Goal: Information Seeking & Learning: Compare options

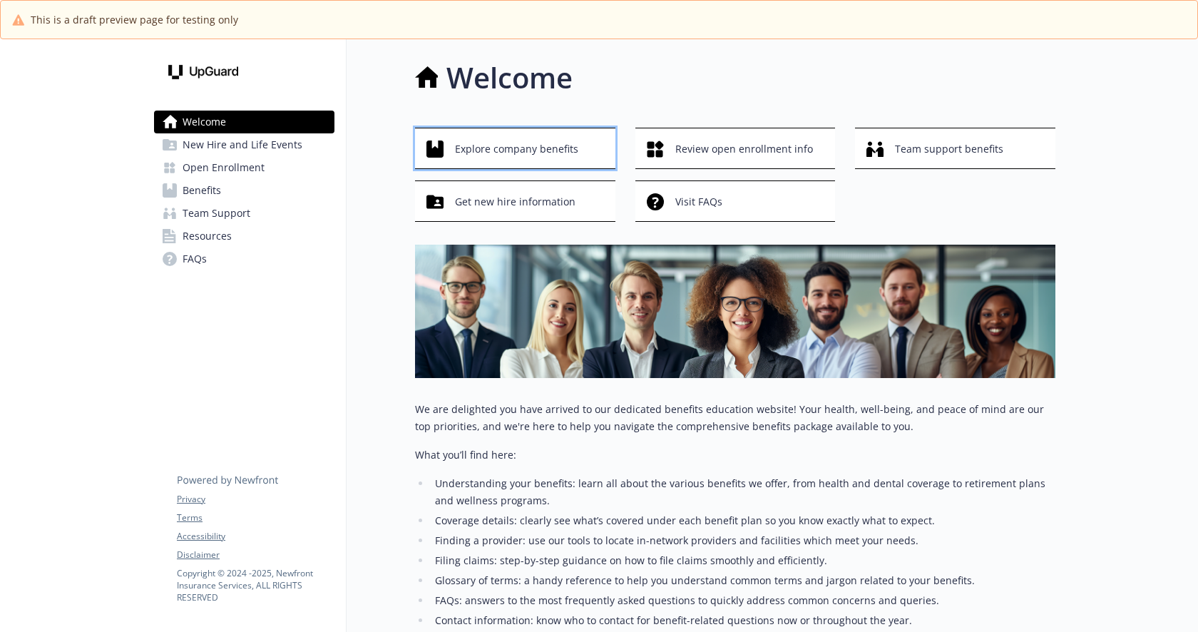
click at [464, 151] on span "Explore company benefits" at bounding box center [516, 148] width 123 height 27
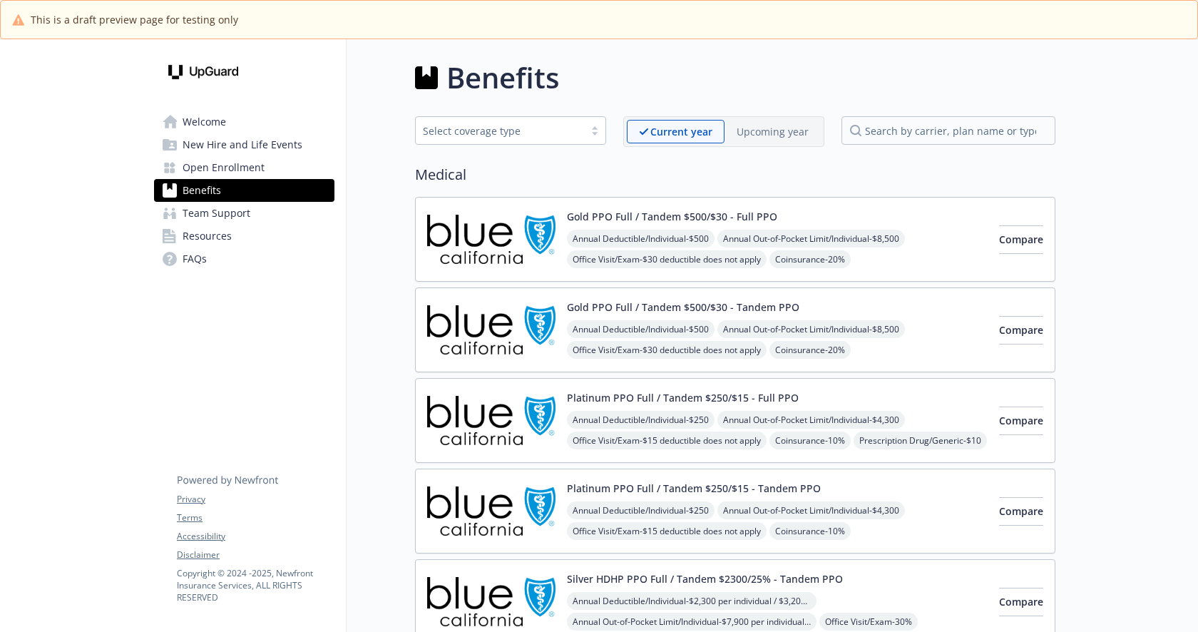
click at [812, 137] on div "Upcoming year" at bounding box center [773, 132] width 96 height 24
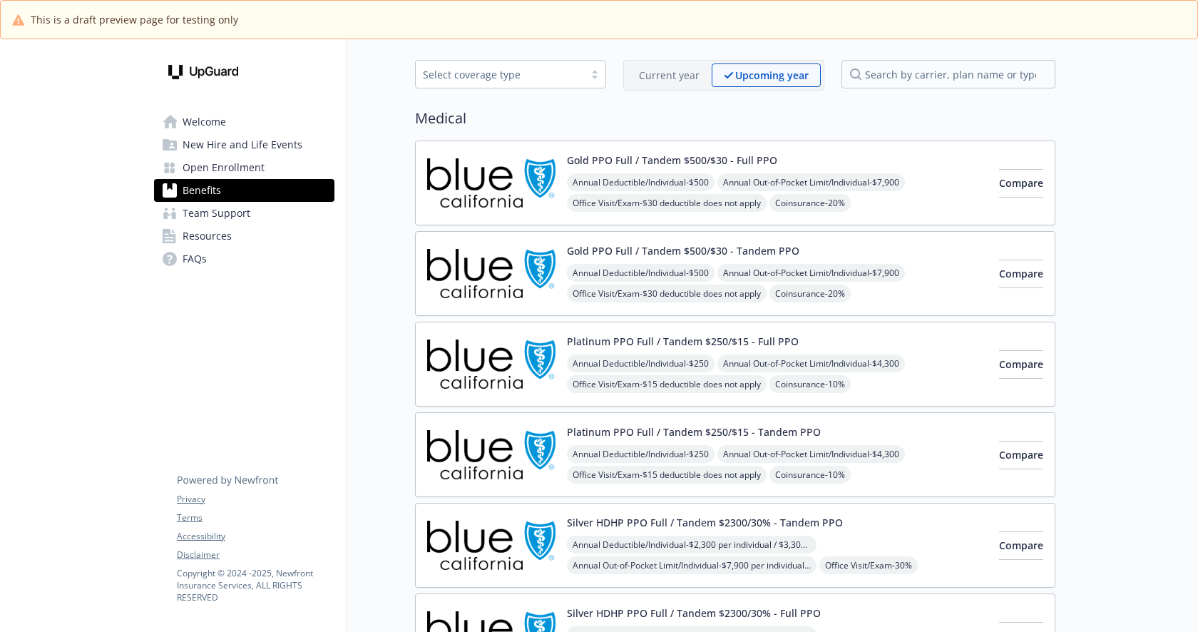
scroll to position [59, 0]
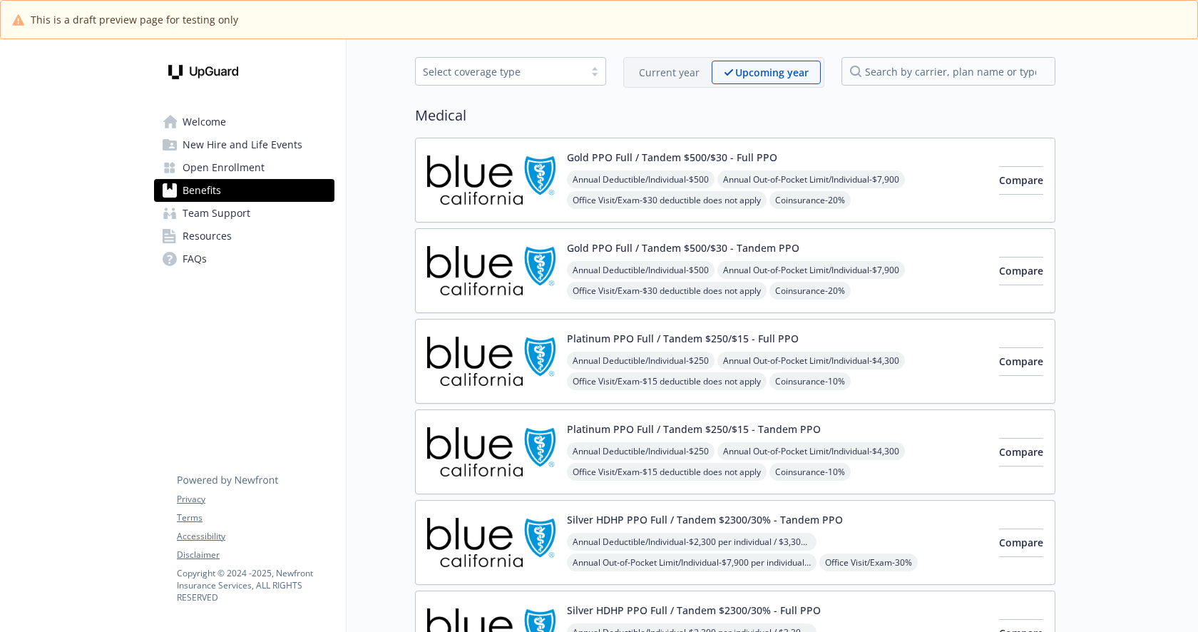
click at [277, 128] on link "Welcome" at bounding box center [244, 122] width 180 height 23
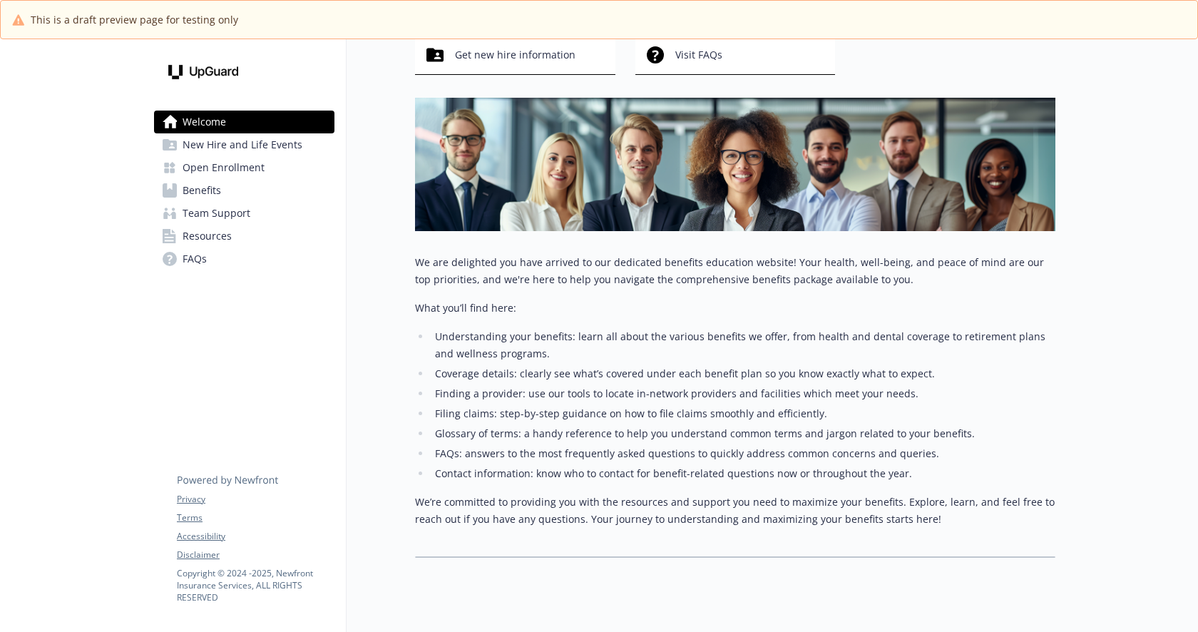
scroll to position [161, 0]
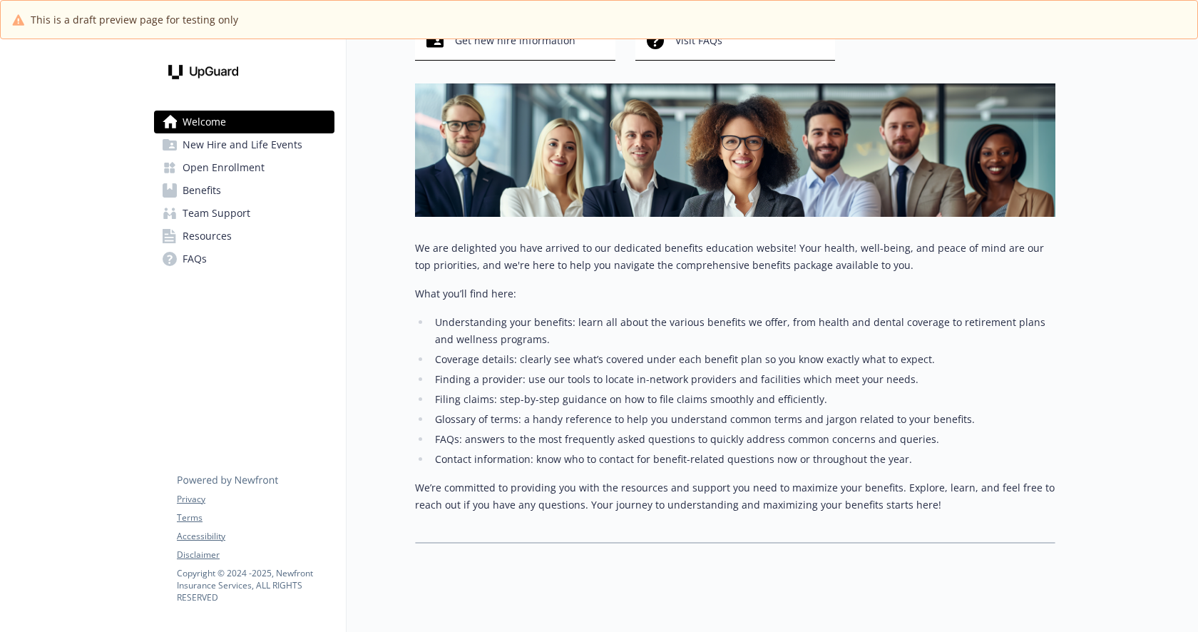
click at [264, 190] on link "Benefits" at bounding box center [244, 190] width 180 height 23
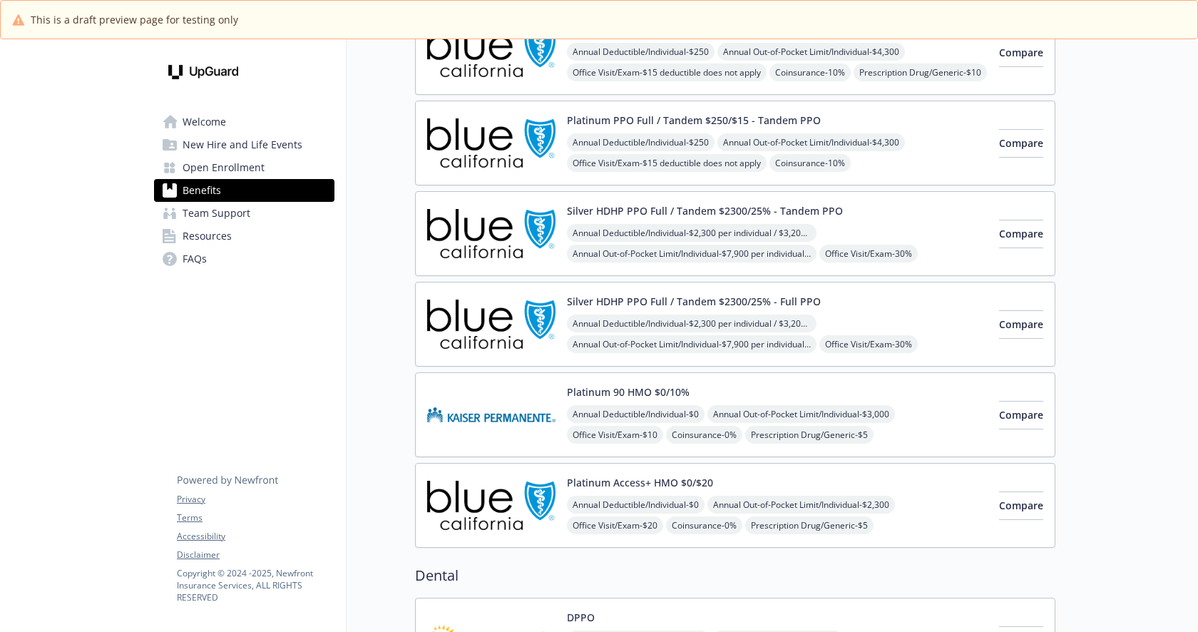
scroll to position [370, 0]
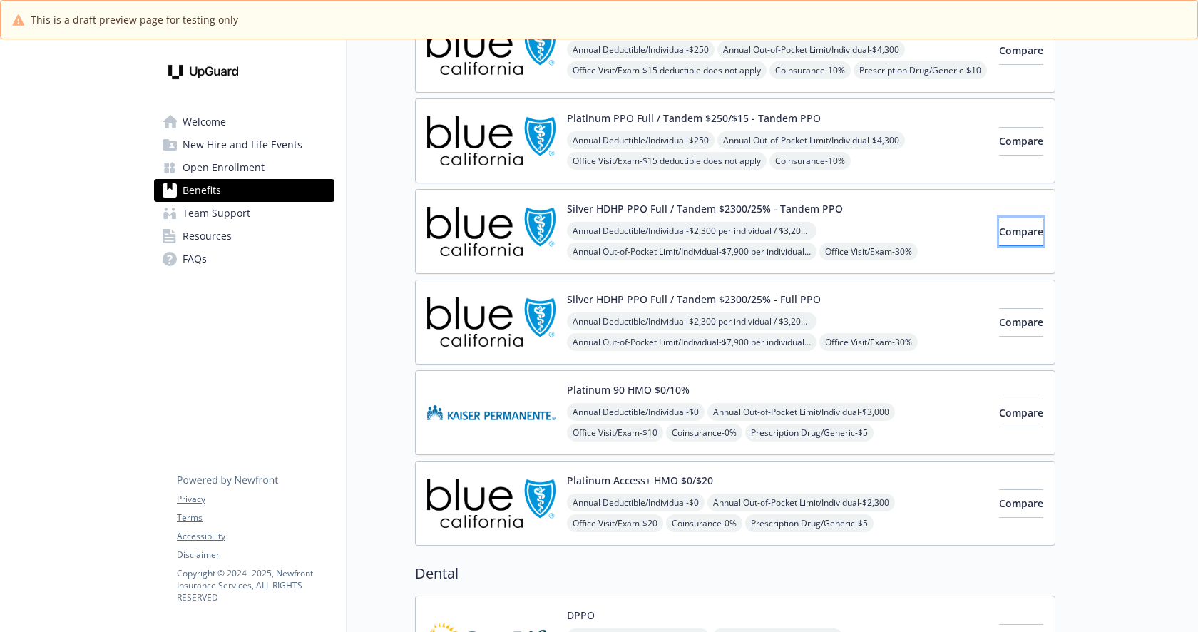
click at [999, 225] on span "Compare" at bounding box center [1021, 232] width 44 height 14
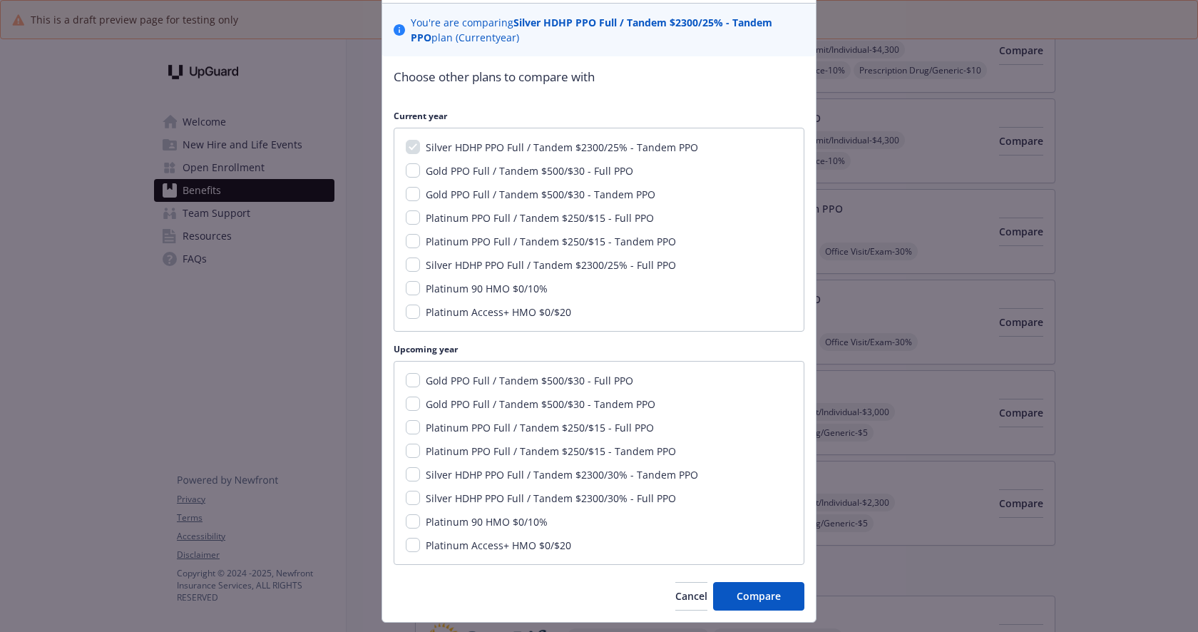
scroll to position [97, 0]
click at [417, 382] on input "Gold PPO Full / Tandem $500/$30 - Full PPO" at bounding box center [413, 379] width 14 height 14
checkbox input "true"
click at [773, 597] on span "Compare" at bounding box center [759, 595] width 44 height 14
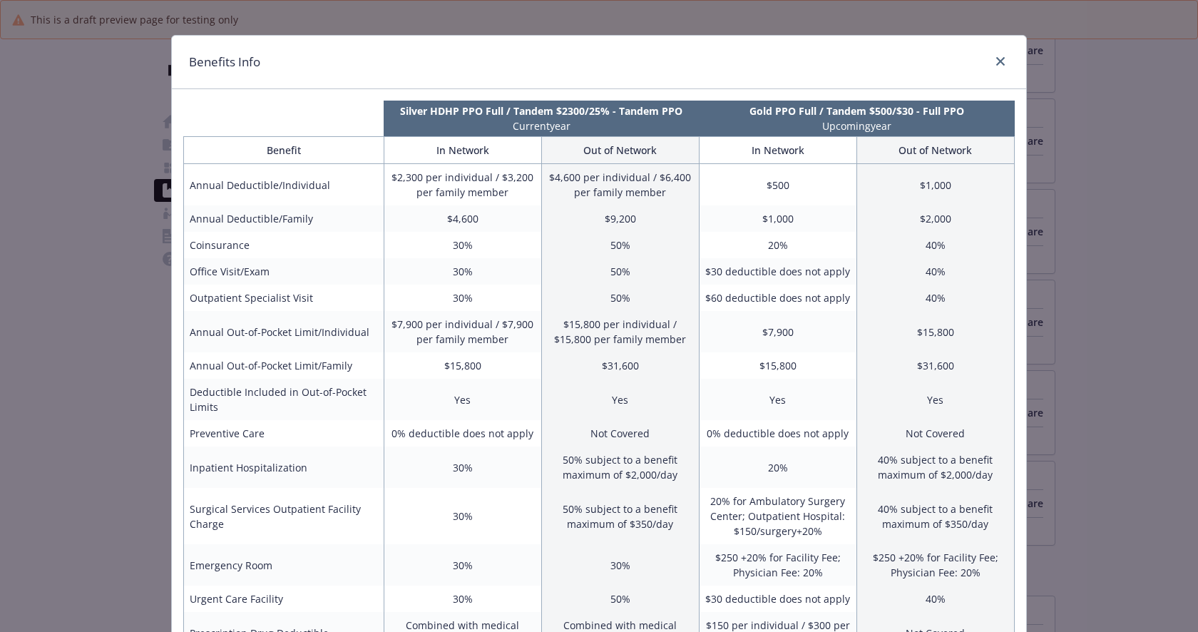
scroll to position [0, 0]
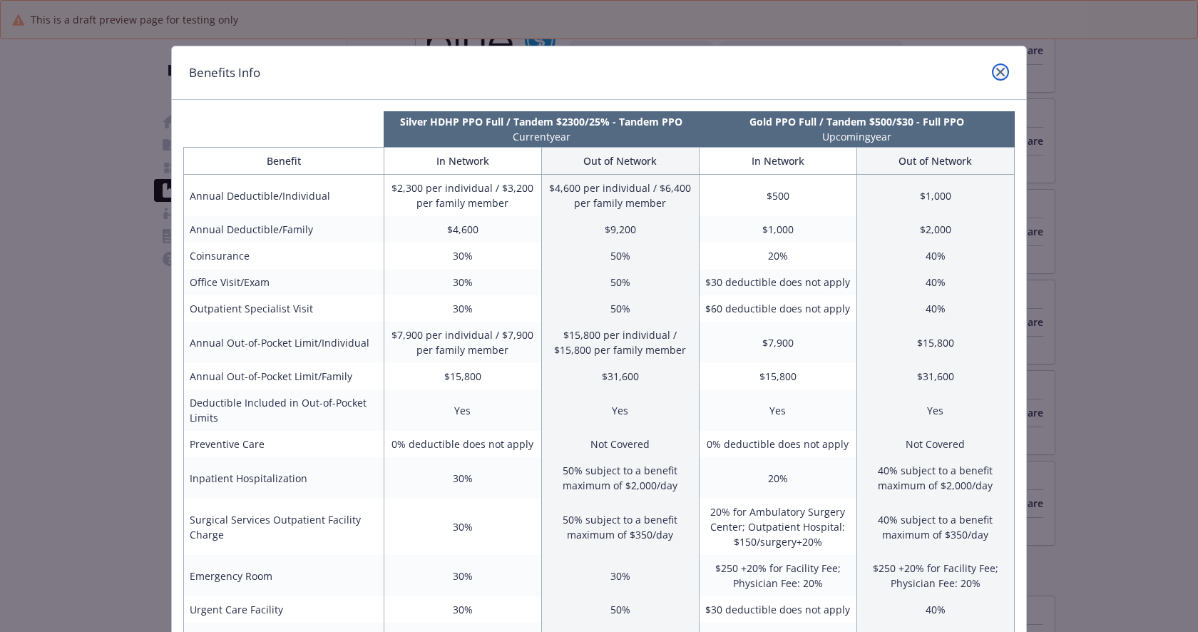
click at [1001, 69] on icon "close" at bounding box center [1000, 72] width 9 height 9
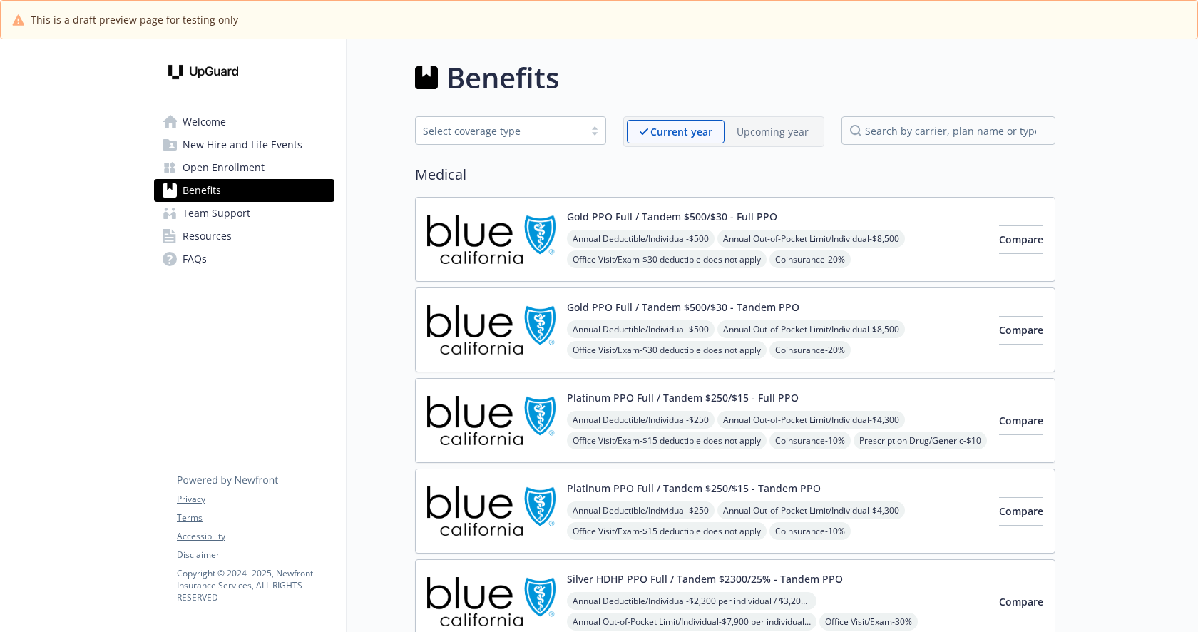
click at [282, 216] on link "Team Support" at bounding box center [244, 213] width 180 height 23
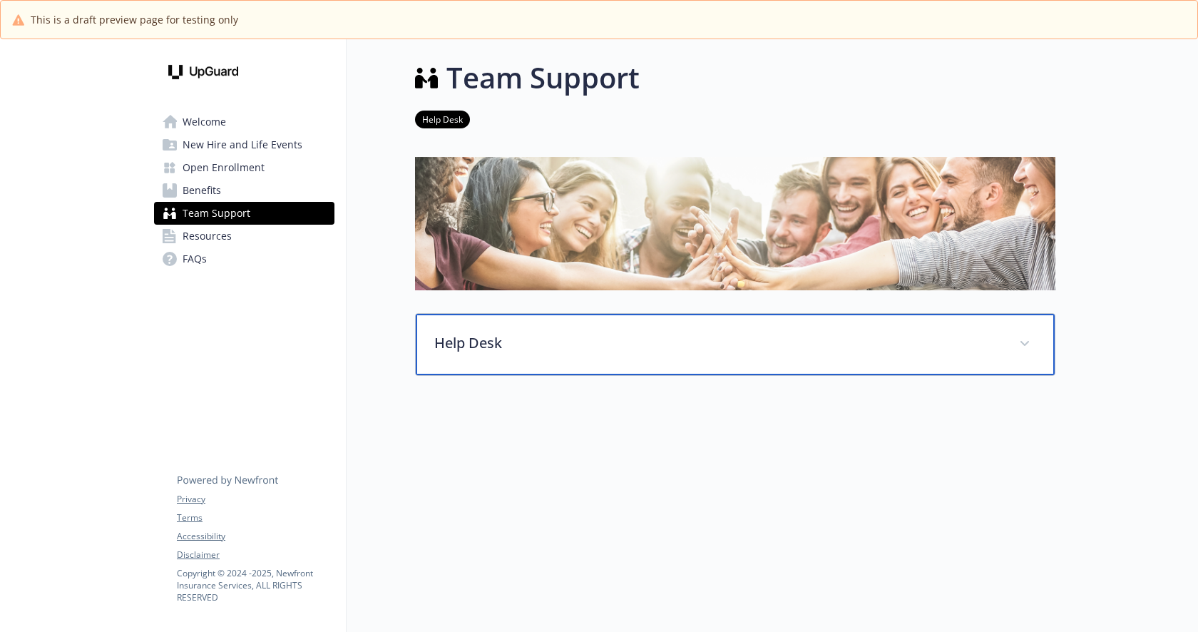
click at [1006, 345] on div "Help Desk" at bounding box center [735, 344] width 639 height 61
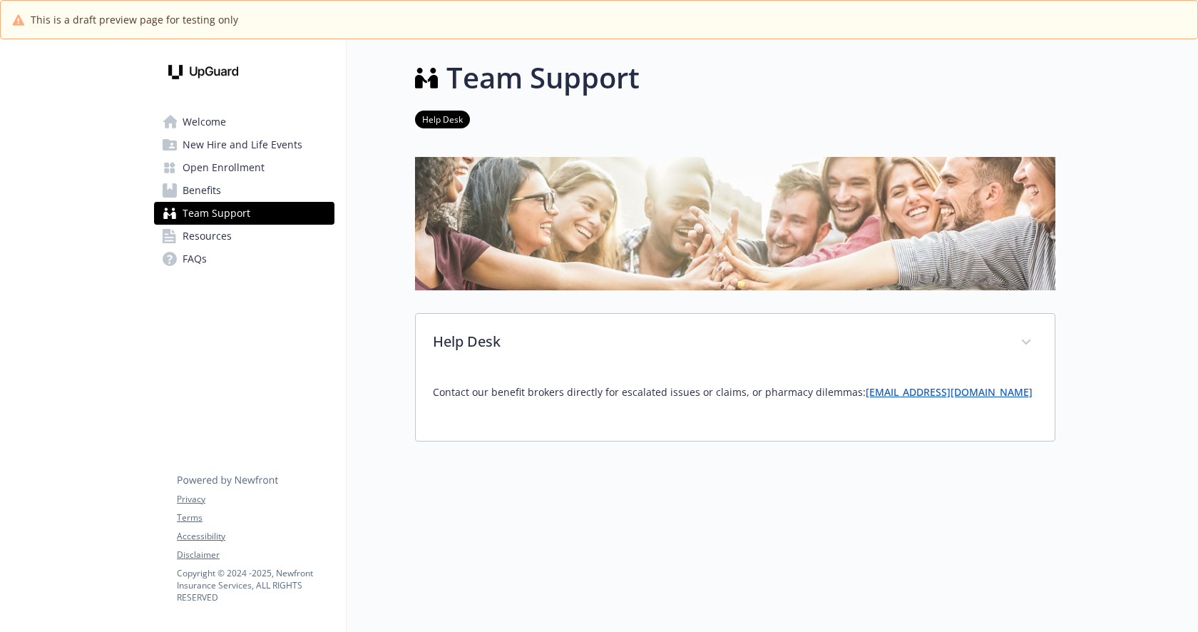
click at [231, 232] on link "Resources" at bounding box center [244, 236] width 180 height 23
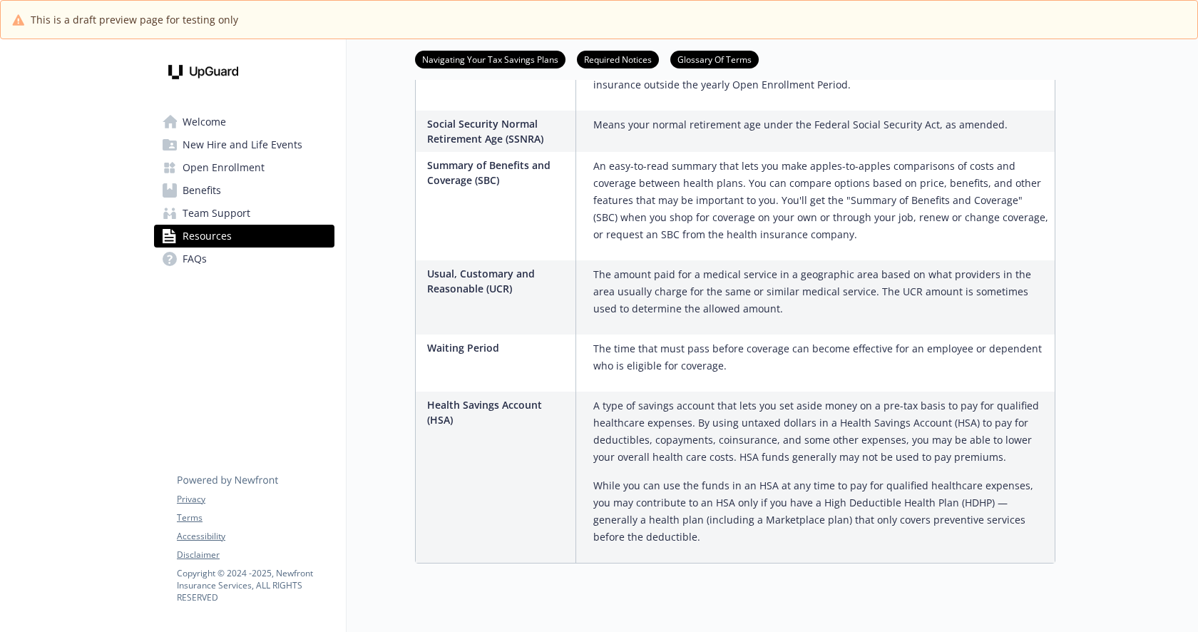
click at [238, 258] on link "FAQs" at bounding box center [244, 258] width 180 height 23
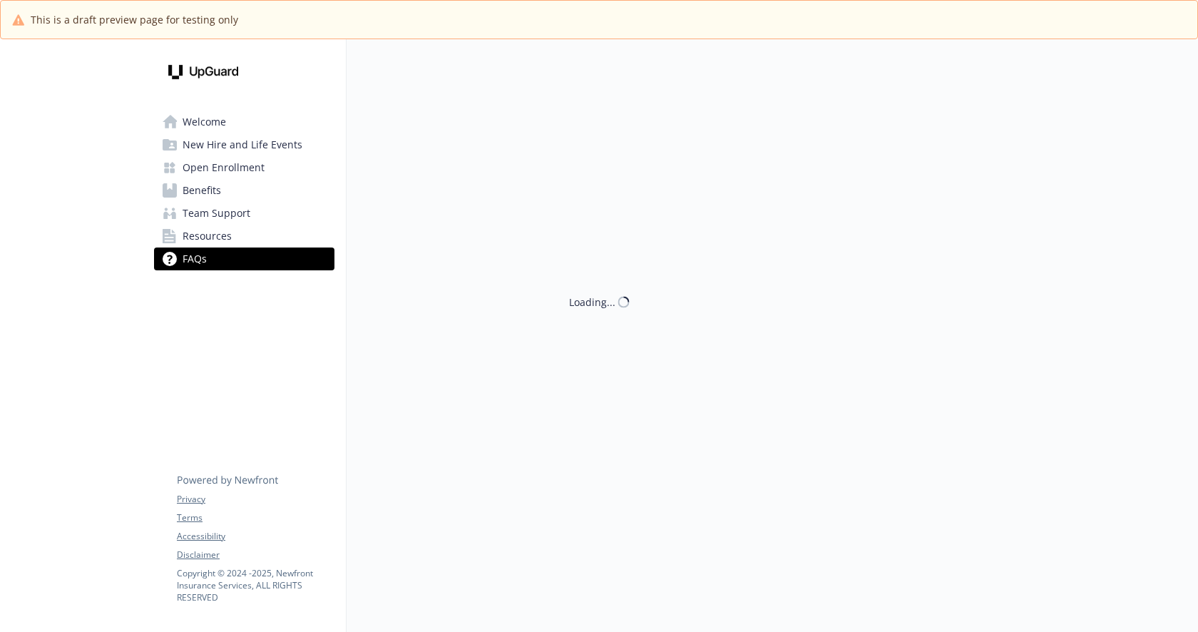
scroll to position [39, 0]
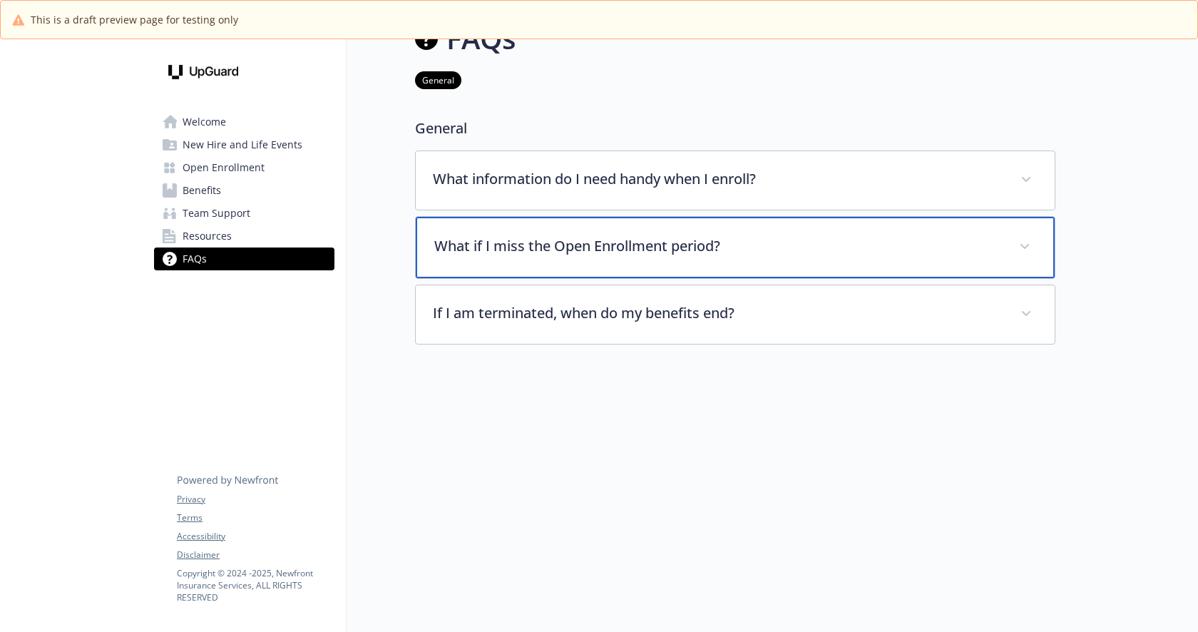
click at [994, 254] on p "What if I miss the Open Enrollment period?" at bounding box center [718, 245] width 568 height 21
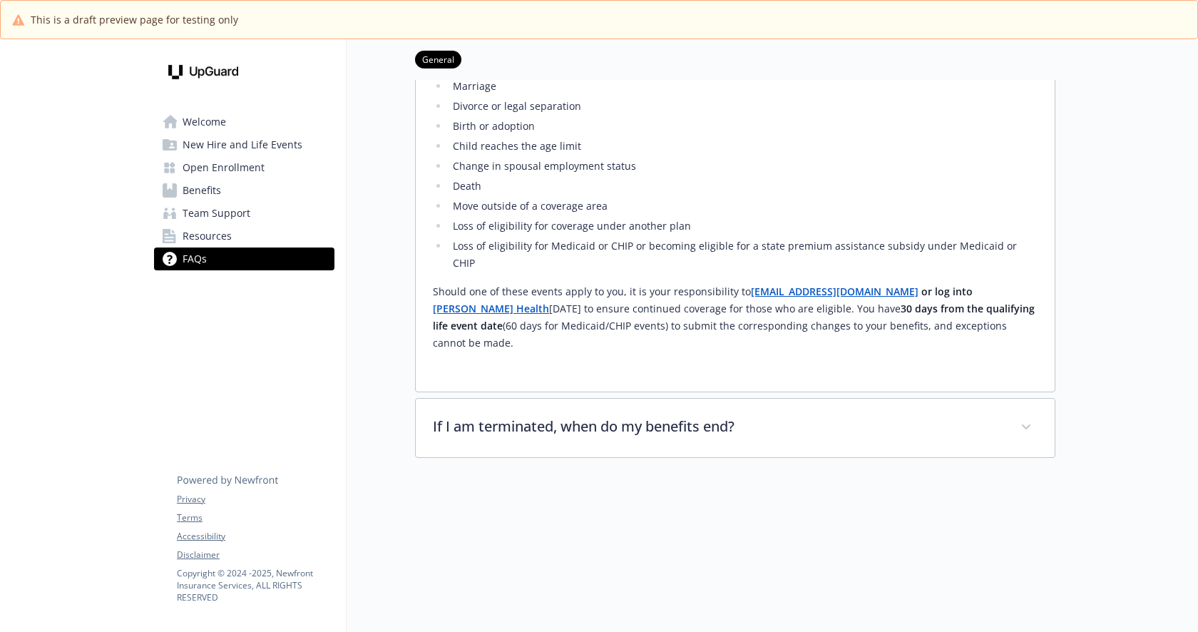
scroll to position [315, 0]
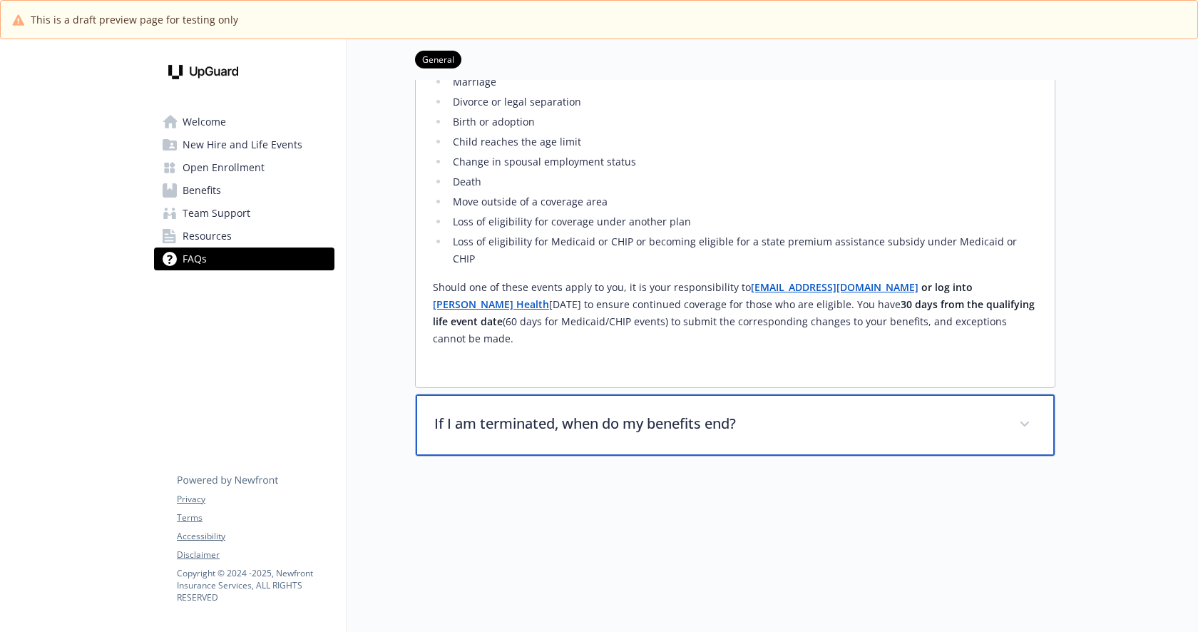
click at [646, 413] on p "If I am terminated, when do my benefits end?" at bounding box center [718, 423] width 568 height 21
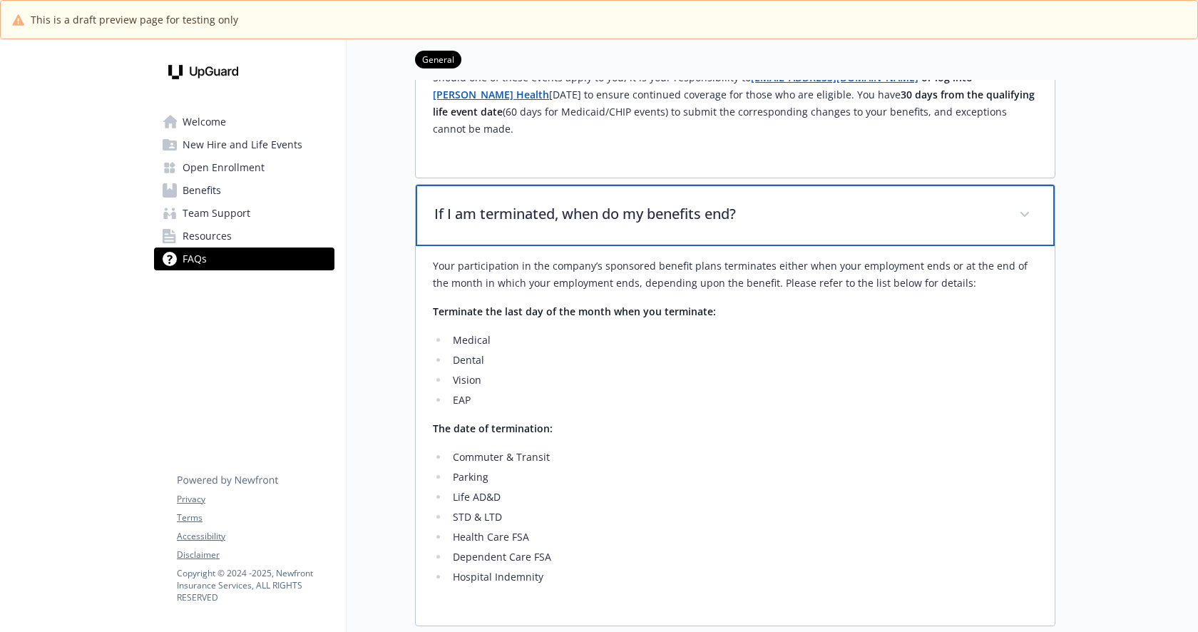
scroll to position [526, 0]
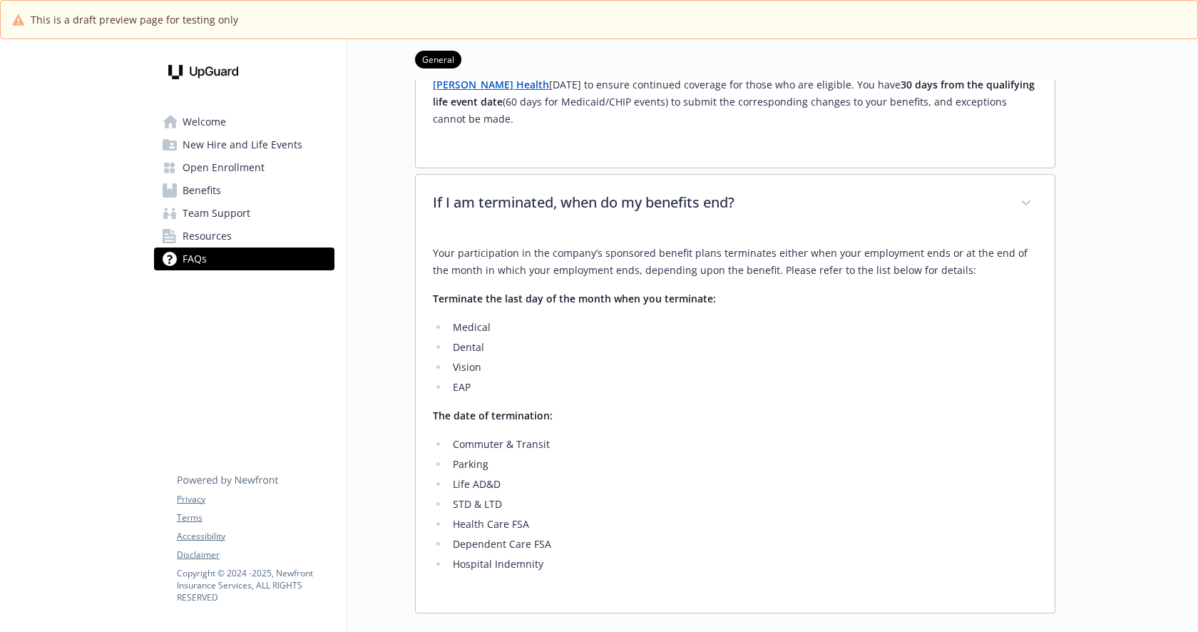
click at [252, 125] on link "Welcome" at bounding box center [244, 122] width 180 height 23
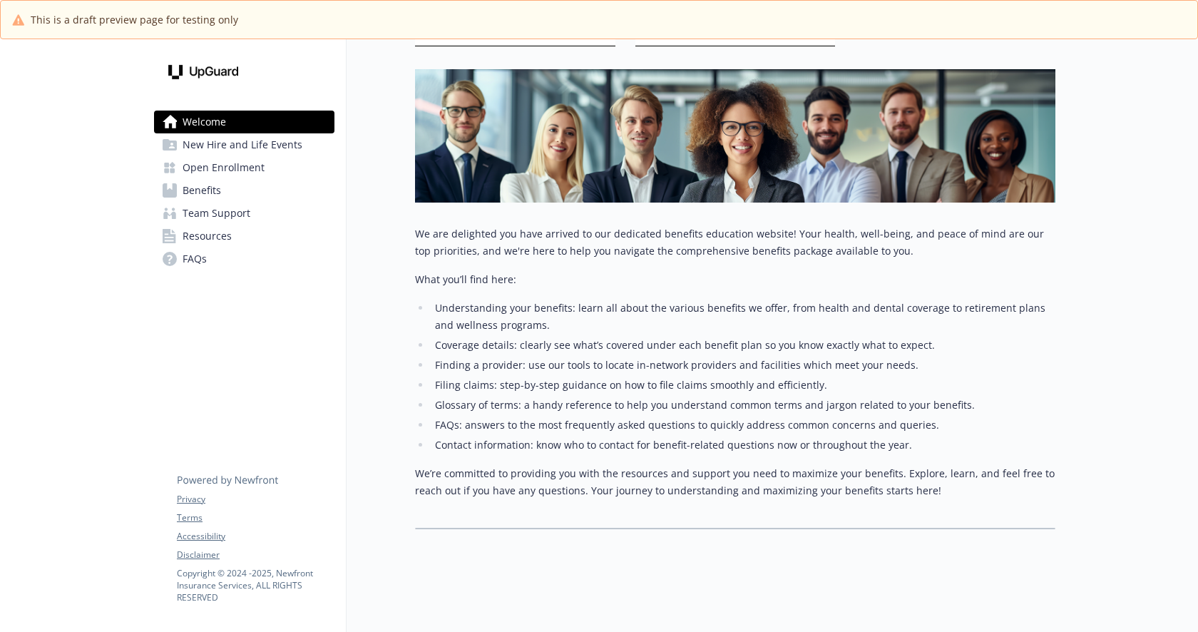
drag, startPoint x: 251, startPoint y: 150, endPoint x: 260, endPoint y: 156, distance: 10.3
click at [251, 150] on span "New Hire and Life Events" at bounding box center [243, 144] width 120 height 23
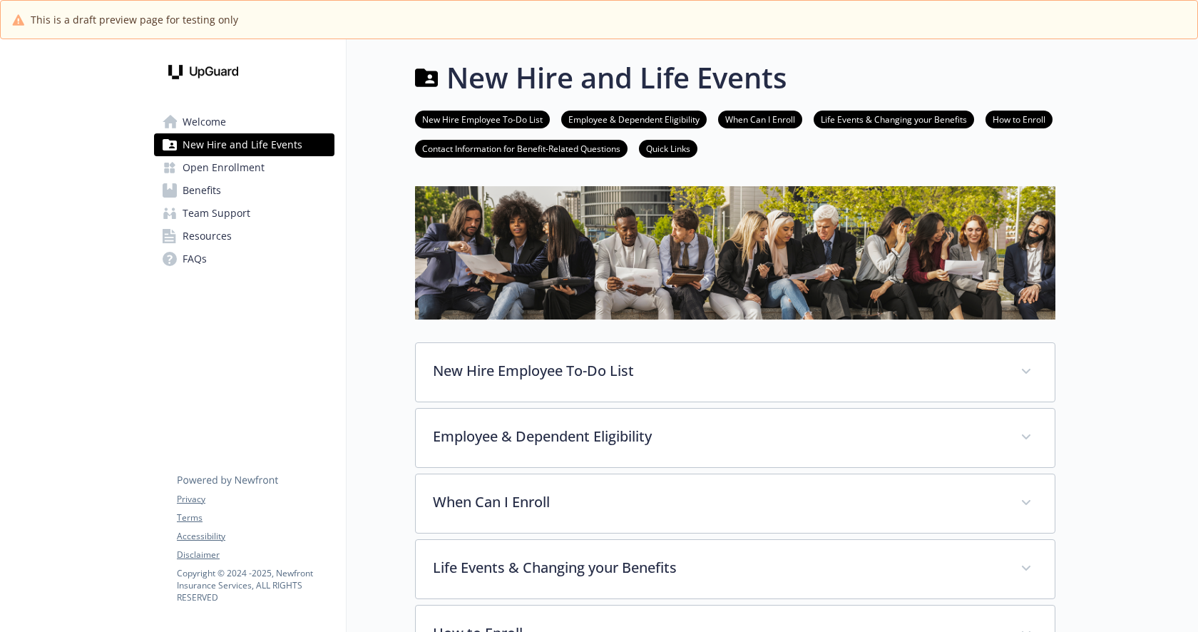
click at [219, 119] on span "Welcome" at bounding box center [205, 122] width 44 height 23
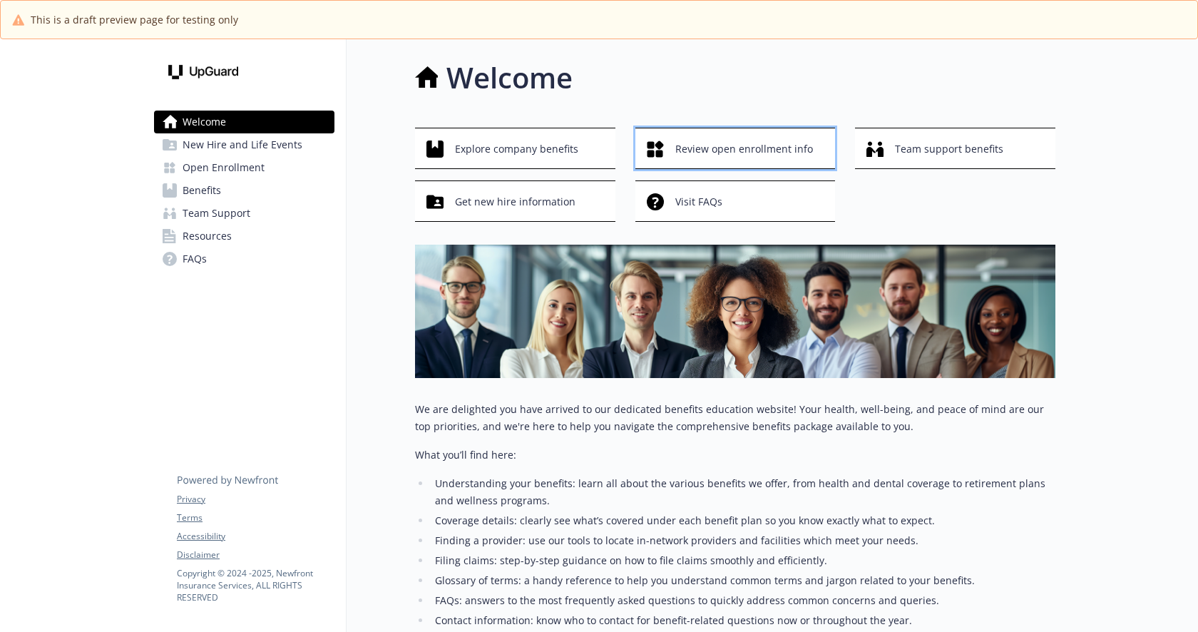
click at [713, 151] on span "Review open enrollment info" at bounding box center [744, 148] width 138 height 27
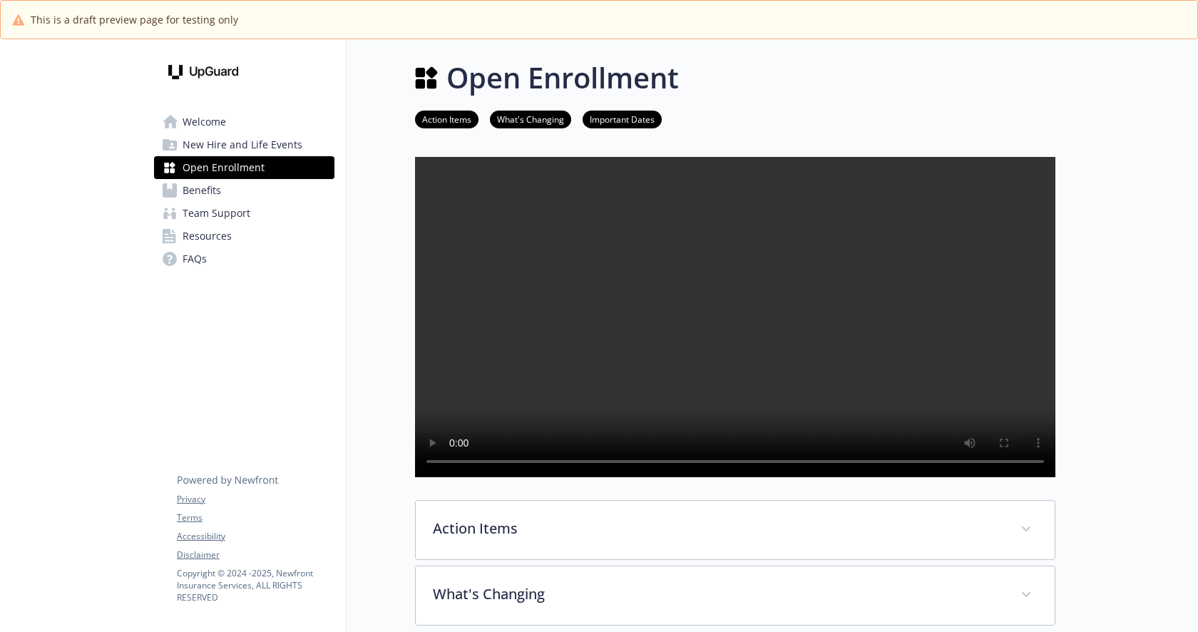
click at [534, 116] on link "What's Changing" at bounding box center [530, 119] width 81 height 14
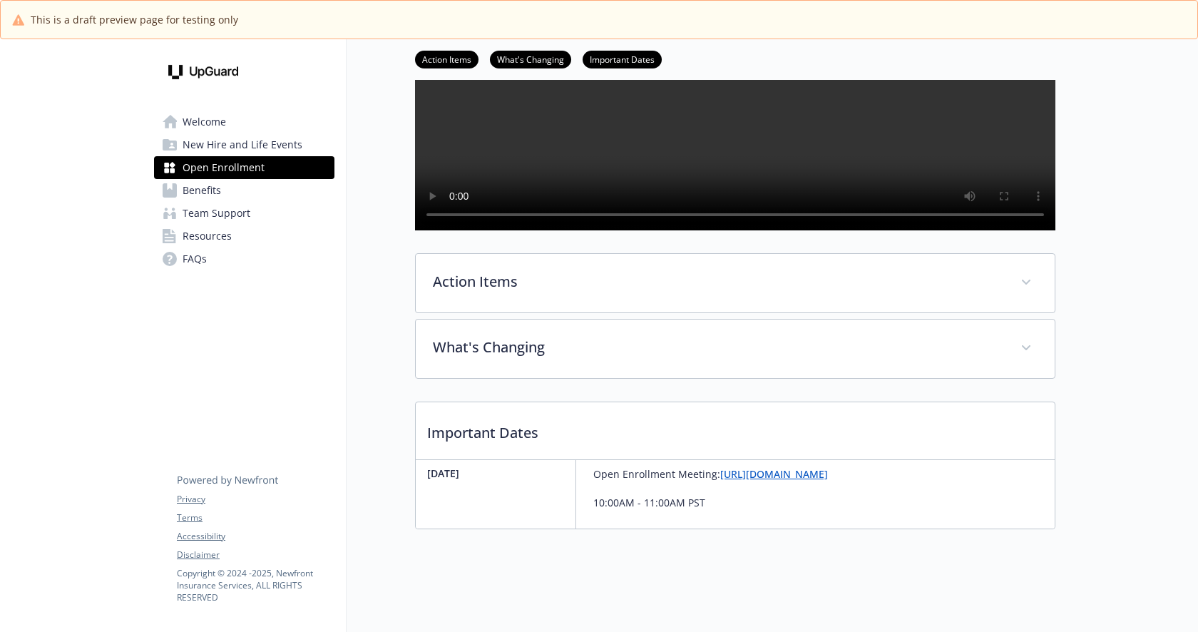
scroll to position [287, 0]
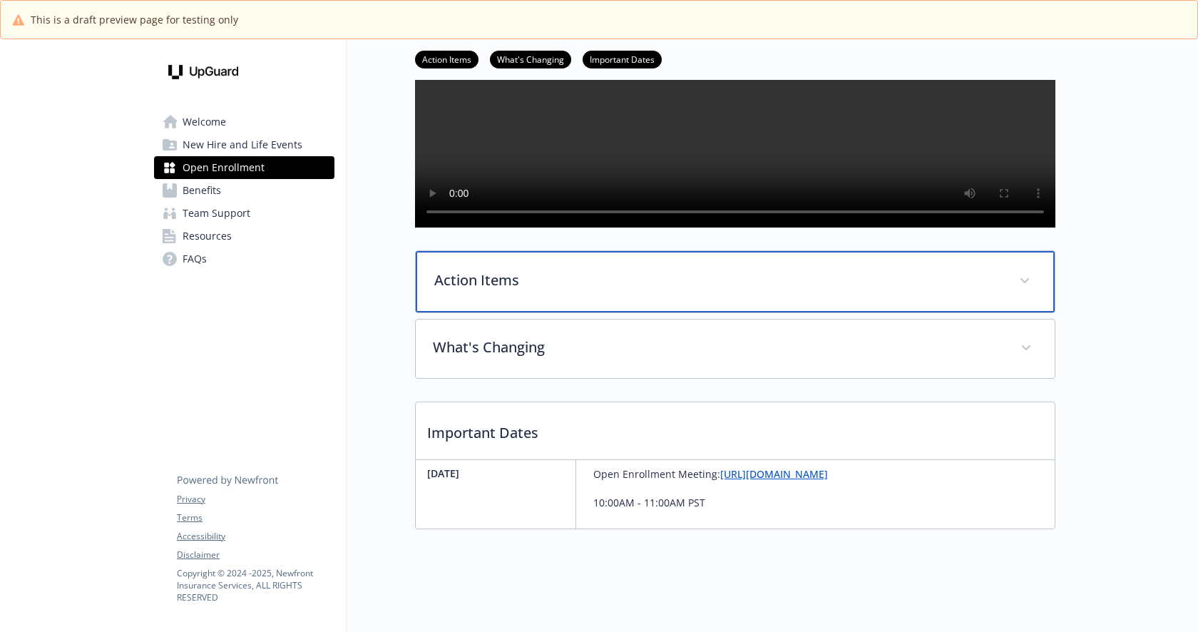
click at [1021, 284] on icon at bounding box center [1025, 281] width 9 height 6
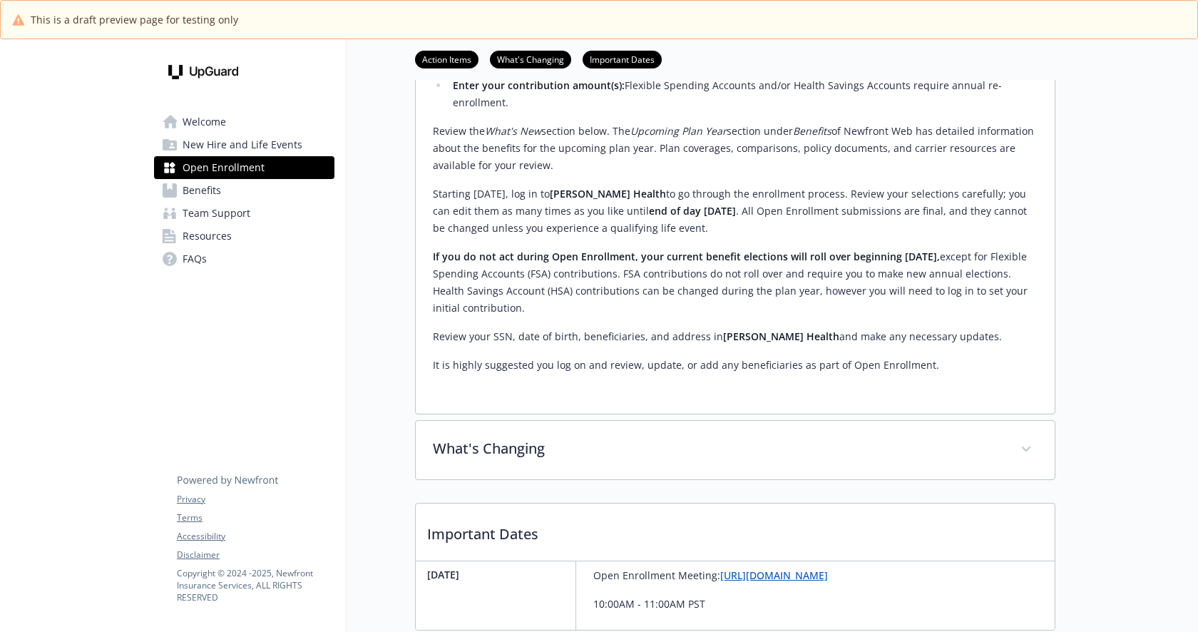
scroll to position [755, 0]
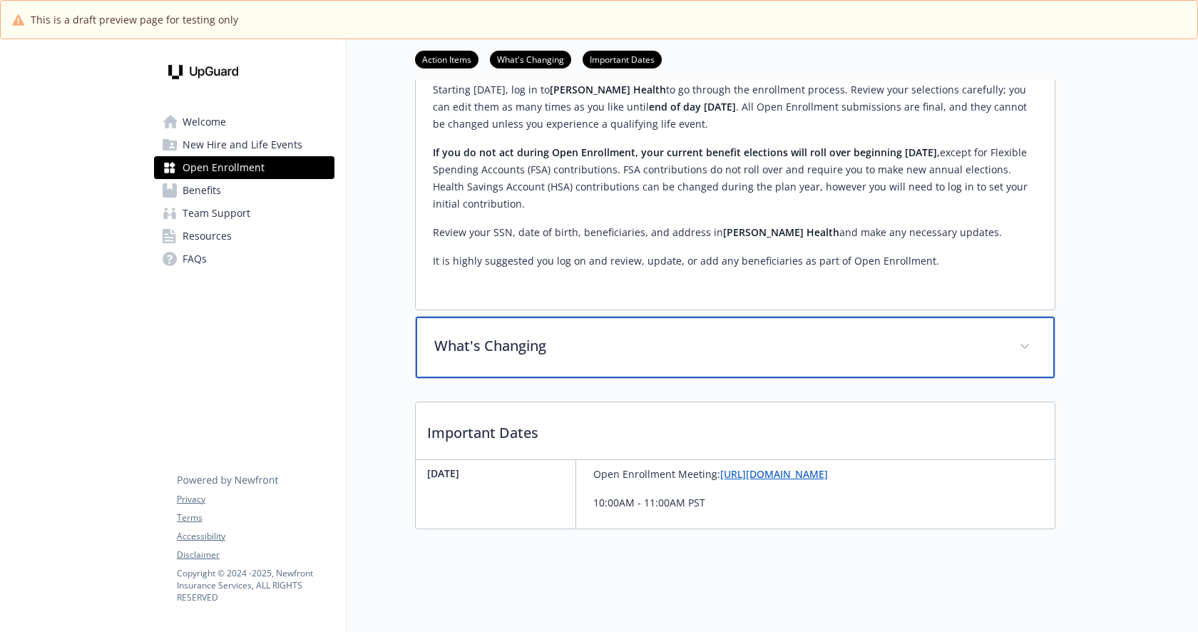
click at [1016, 351] on span at bounding box center [1024, 346] width 23 height 23
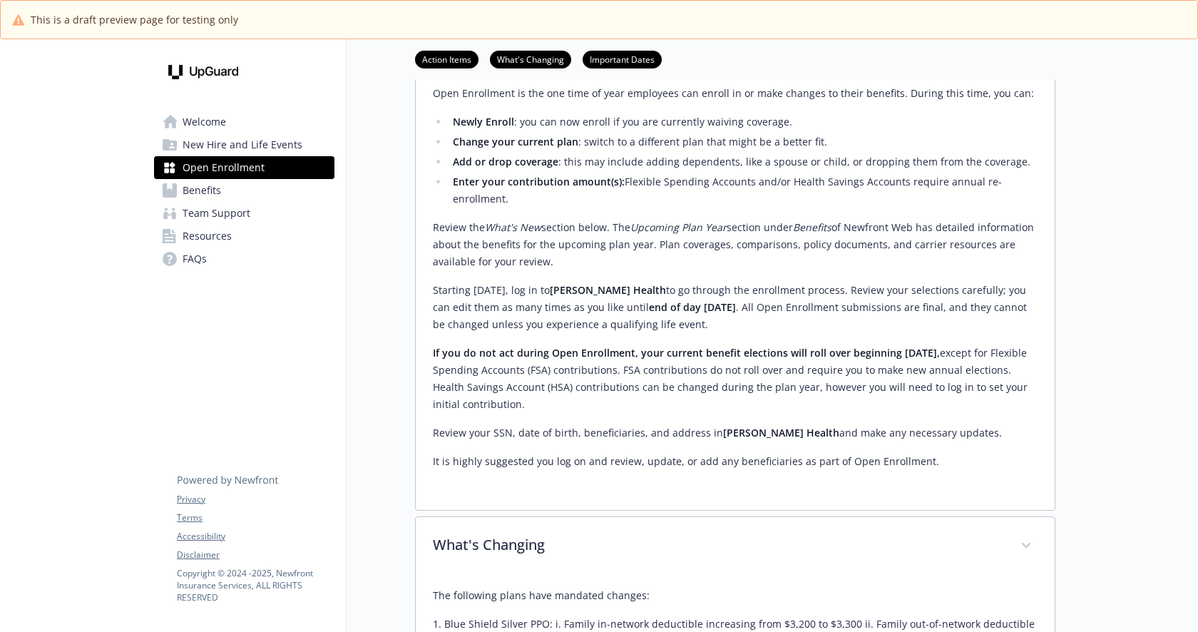
scroll to position [0, 0]
